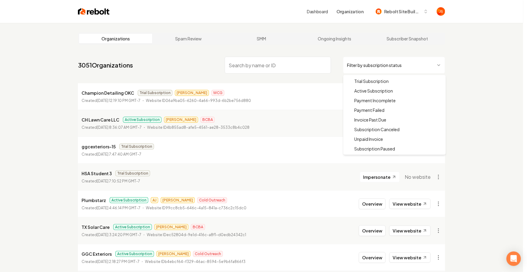
click at [378, 69] on html "Dashboard Organization Rebolt Site Builder Organizations Spam Review SMM Ongoin…" at bounding box center [263, 136] width 527 height 272
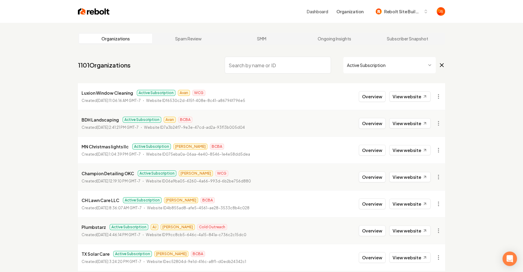
click at [296, 65] on input "search" at bounding box center [278, 65] width 106 height 17
type input "G"
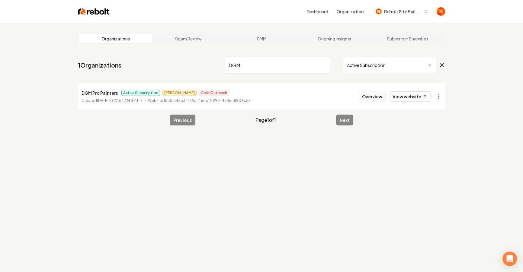
type input "DGM"
click at [373, 94] on button "Overview" at bounding box center [372, 96] width 27 height 11
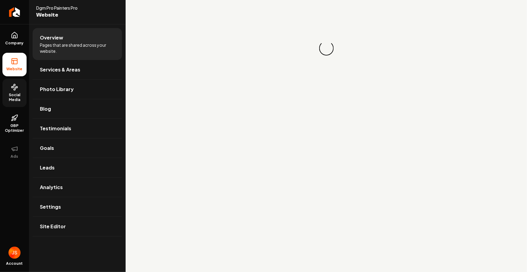
click at [10, 94] on span "Social Media" at bounding box center [14, 98] width 24 height 10
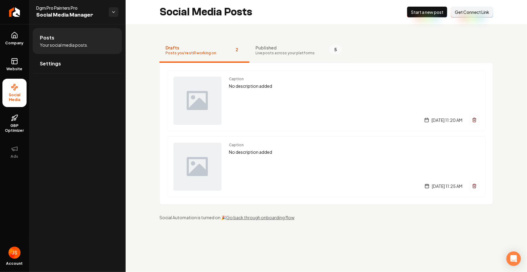
click at [265, 53] on span "Live posts across your platforms" at bounding box center [284, 53] width 59 height 5
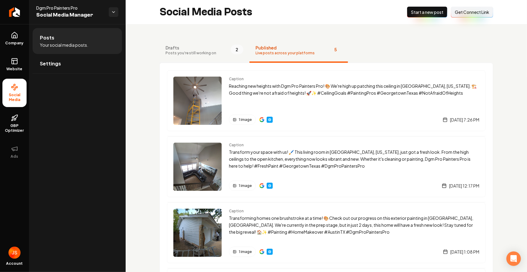
click at [202, 53] on span "Posts you're still working on" at bounding box center [190, 53] width 51 height 5
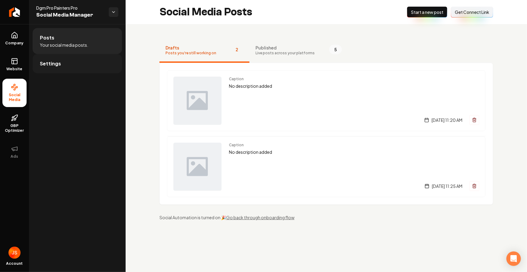
click at [70, 62] on link "Settings" at bounding box center [77, 63] width 89 height 19
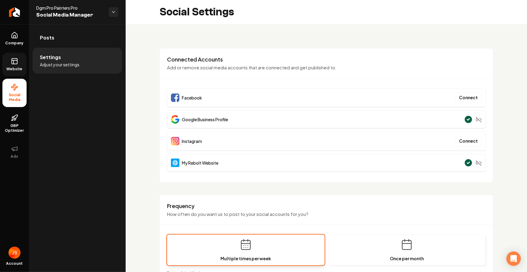
click at [11, 66] on link "Website" at bounding box center [14, 65] width 24 height 24
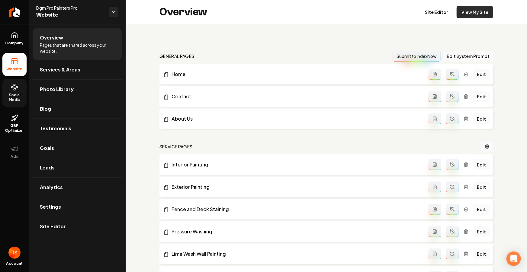
click at [458, 17] on link "View My Site" at bounding box center [474, 12] width 37 height 12
